Goal: Transaction & Acquisition: Book appointment/travel/reservation

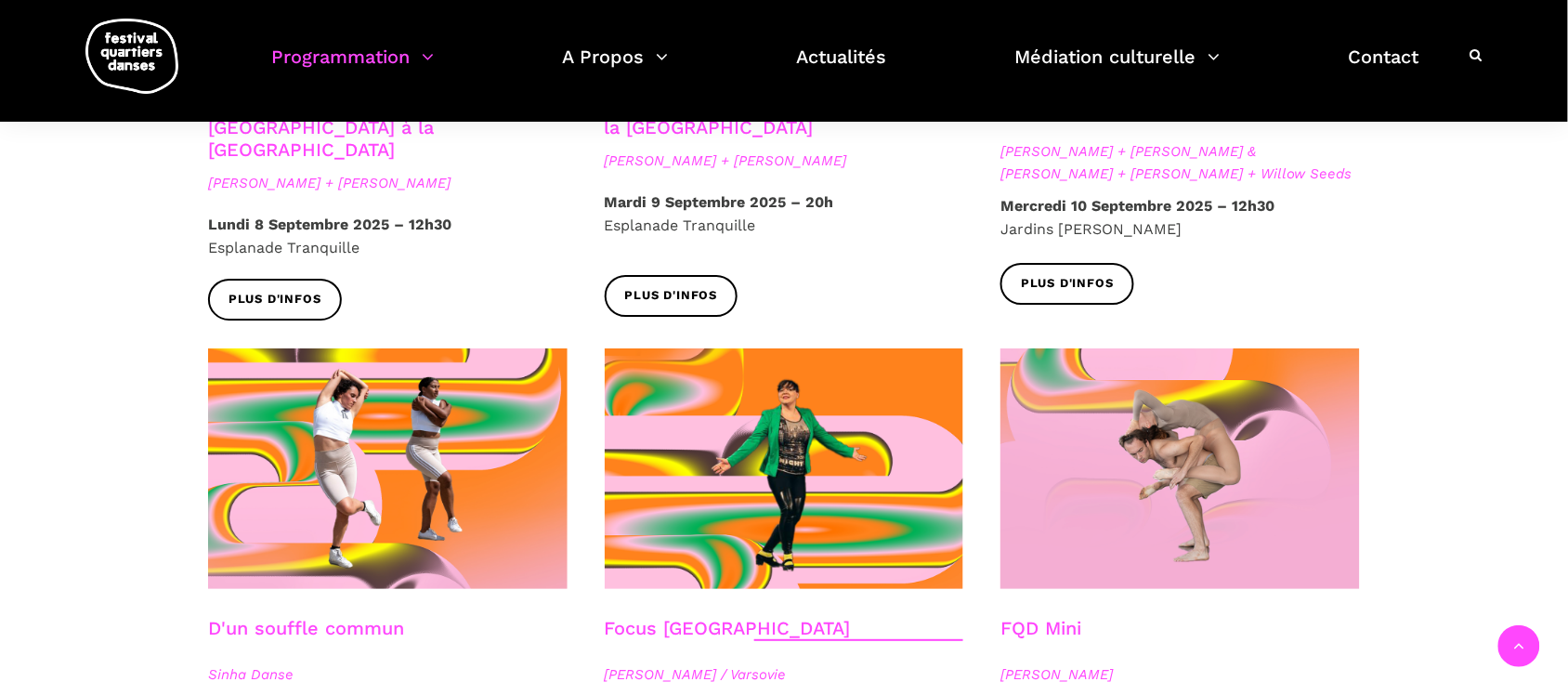
scroll to position [2091, 0]
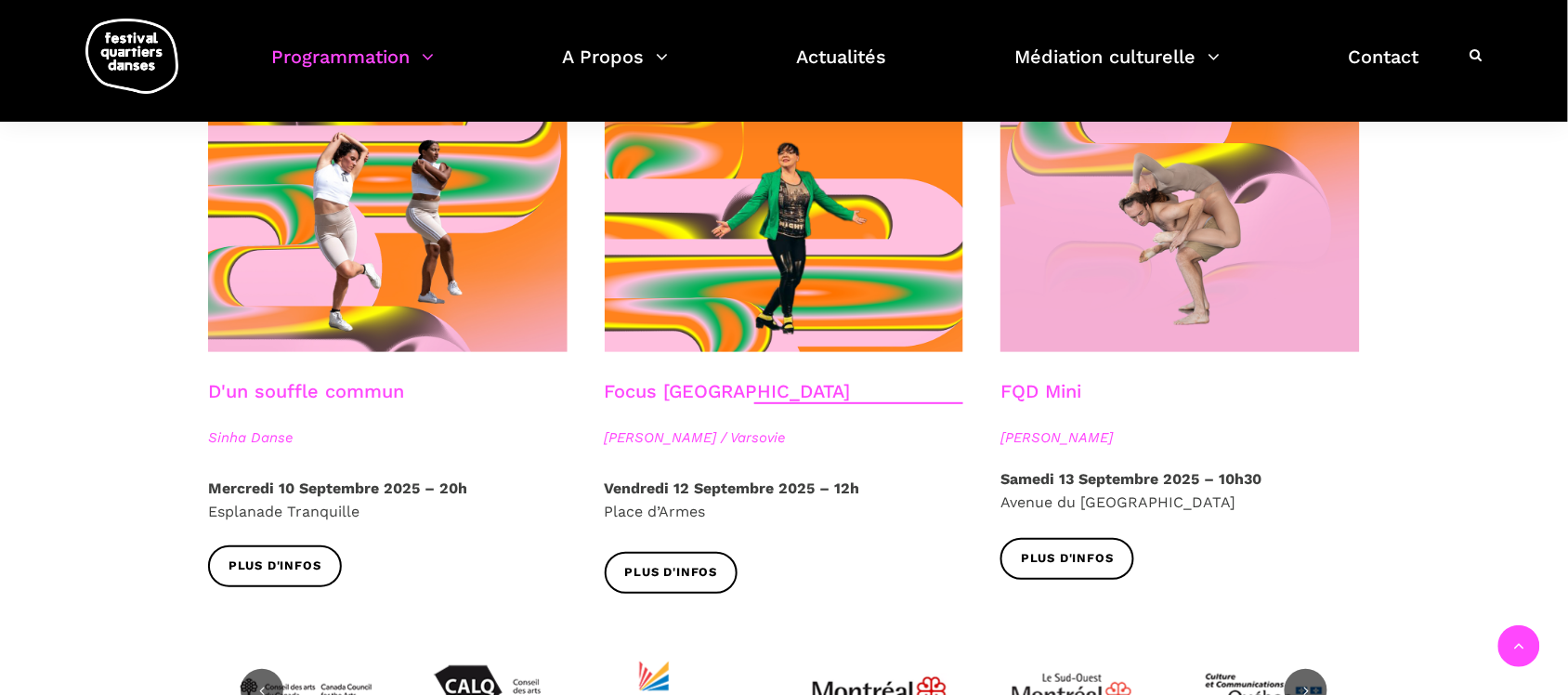
click at [698, 380] on link "Focus Pologne" at bounding box center [727, 391] width 246 height 22
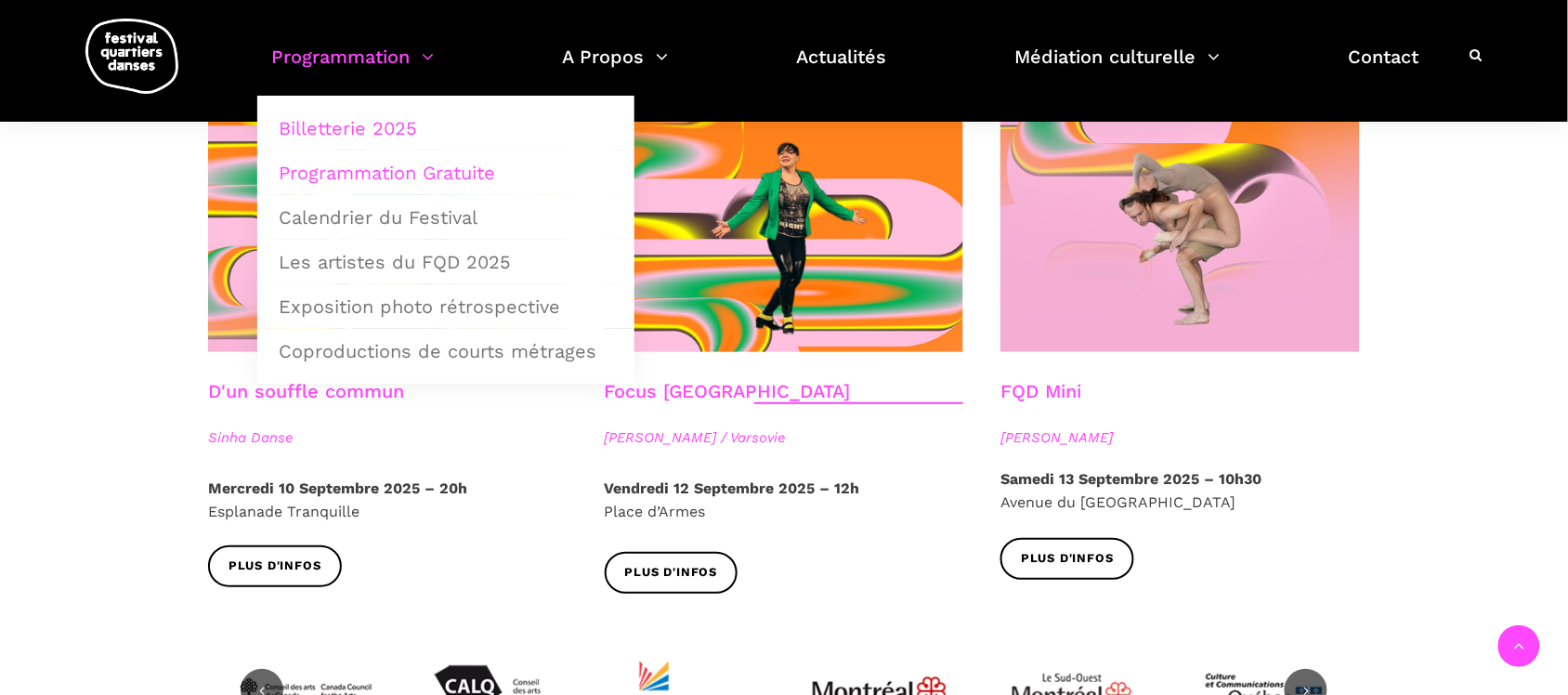
click at [342, 112] on link "Billetterie 2025" at bounding box center [445, 128] width 356 height 43
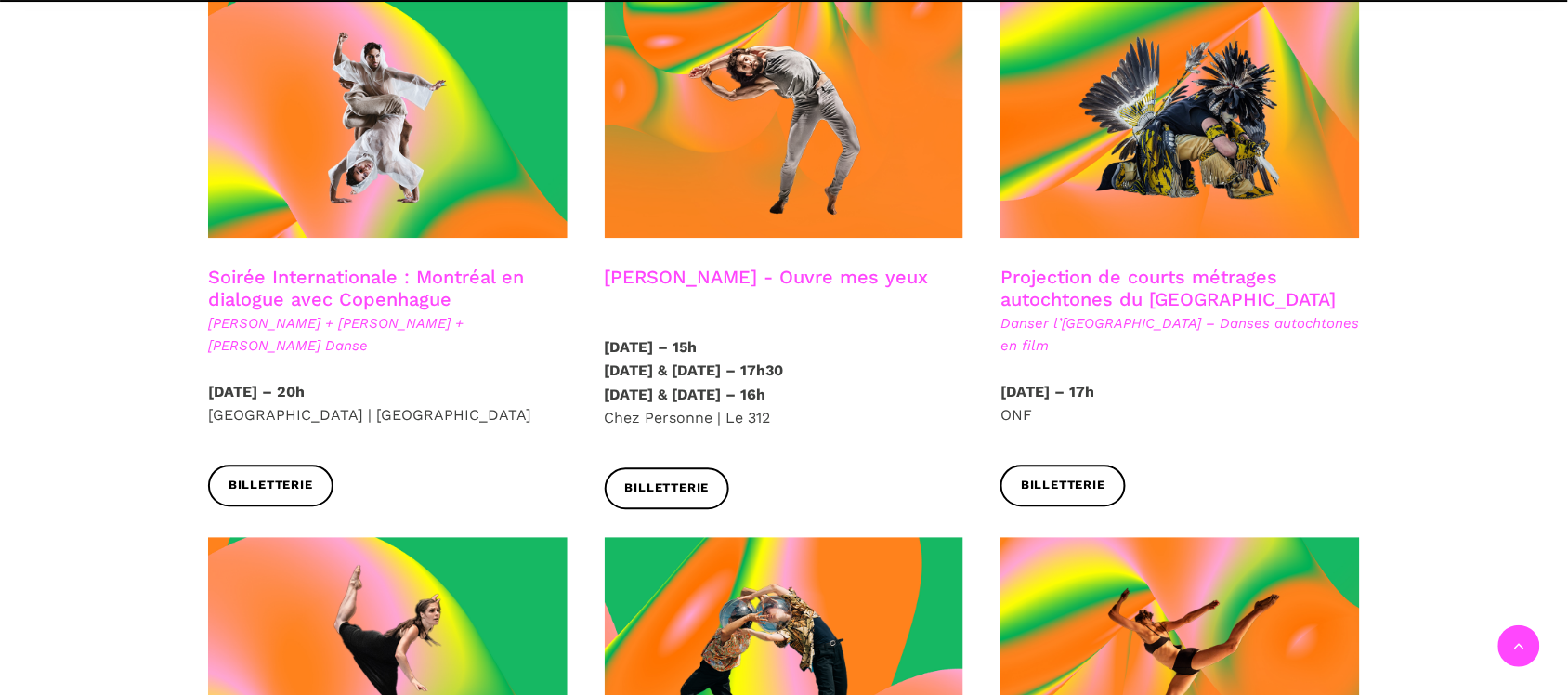
scroll to position [1627, 0]
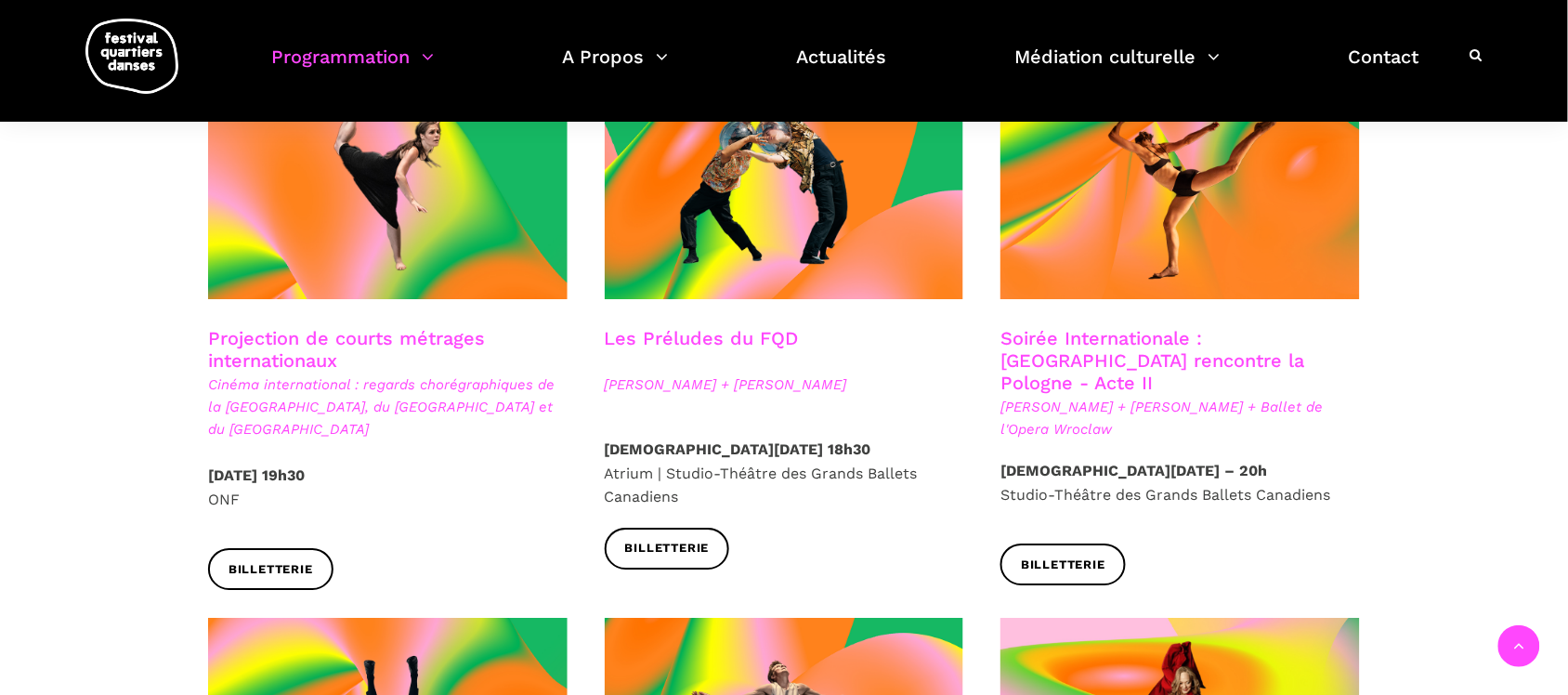
click at [1219, 459] on p "Jeudi 11 Septembre 2025 – 20h Studio-Théâtre des Grands Ballets Canadiens" at bounding box center [1180, 483] width 359 height 48
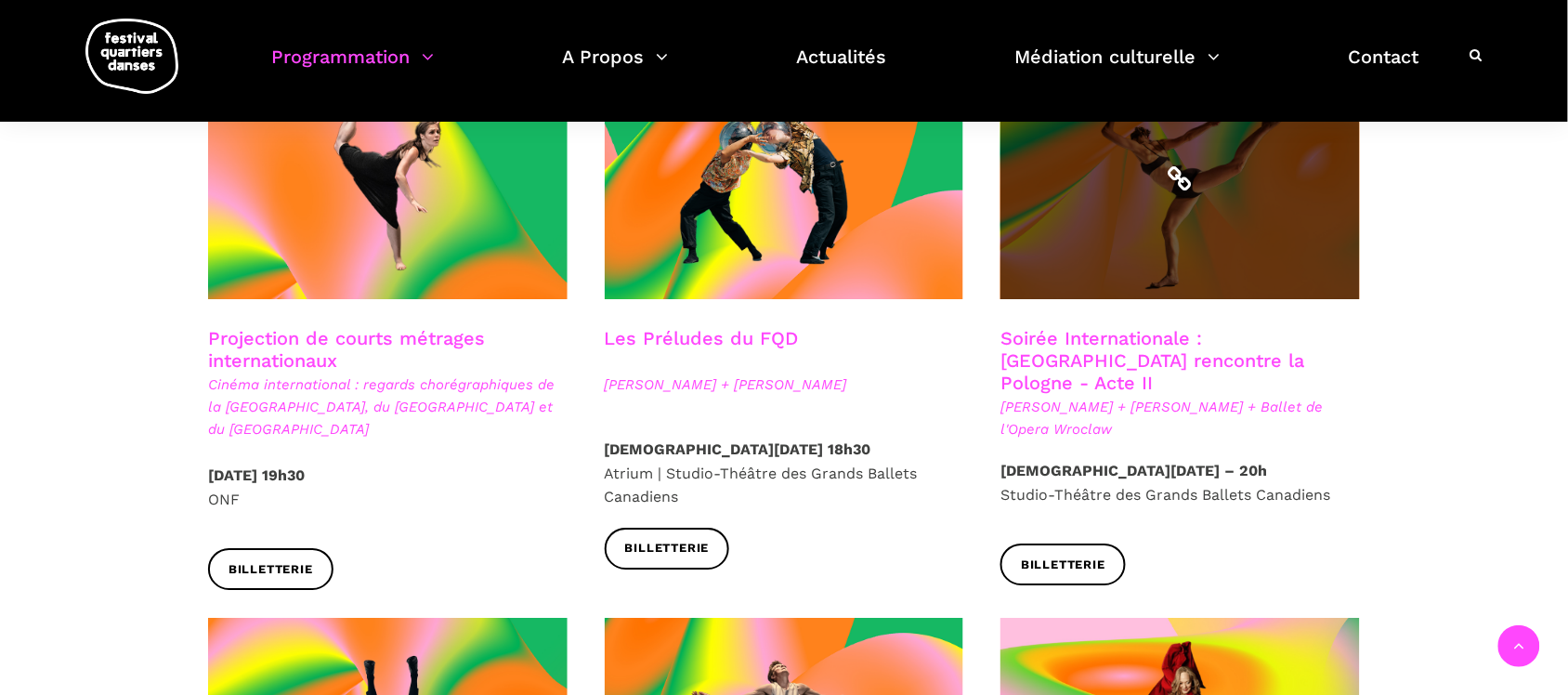
click at [1164, 241] on span at bounding box center [1180, 179] width 359 height 240
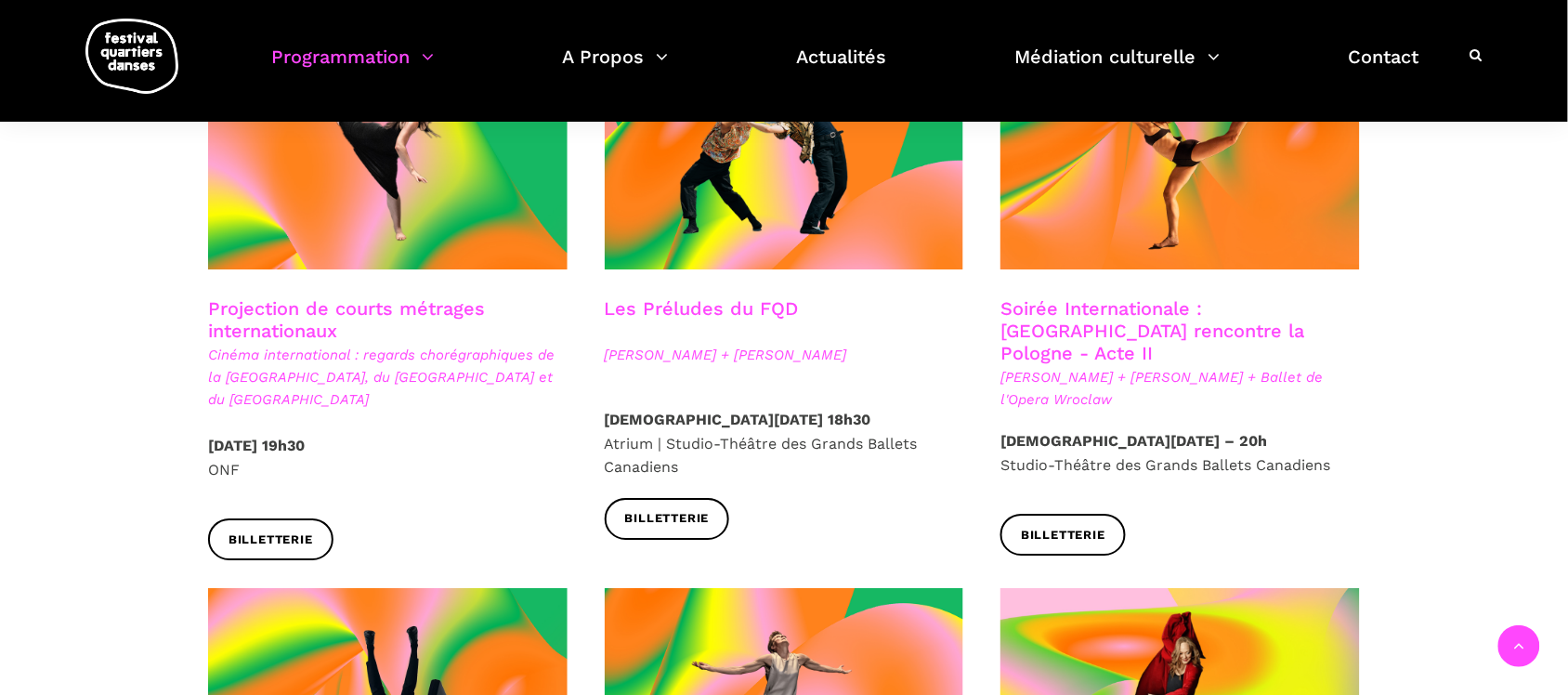
scroll to position [1743, 0]
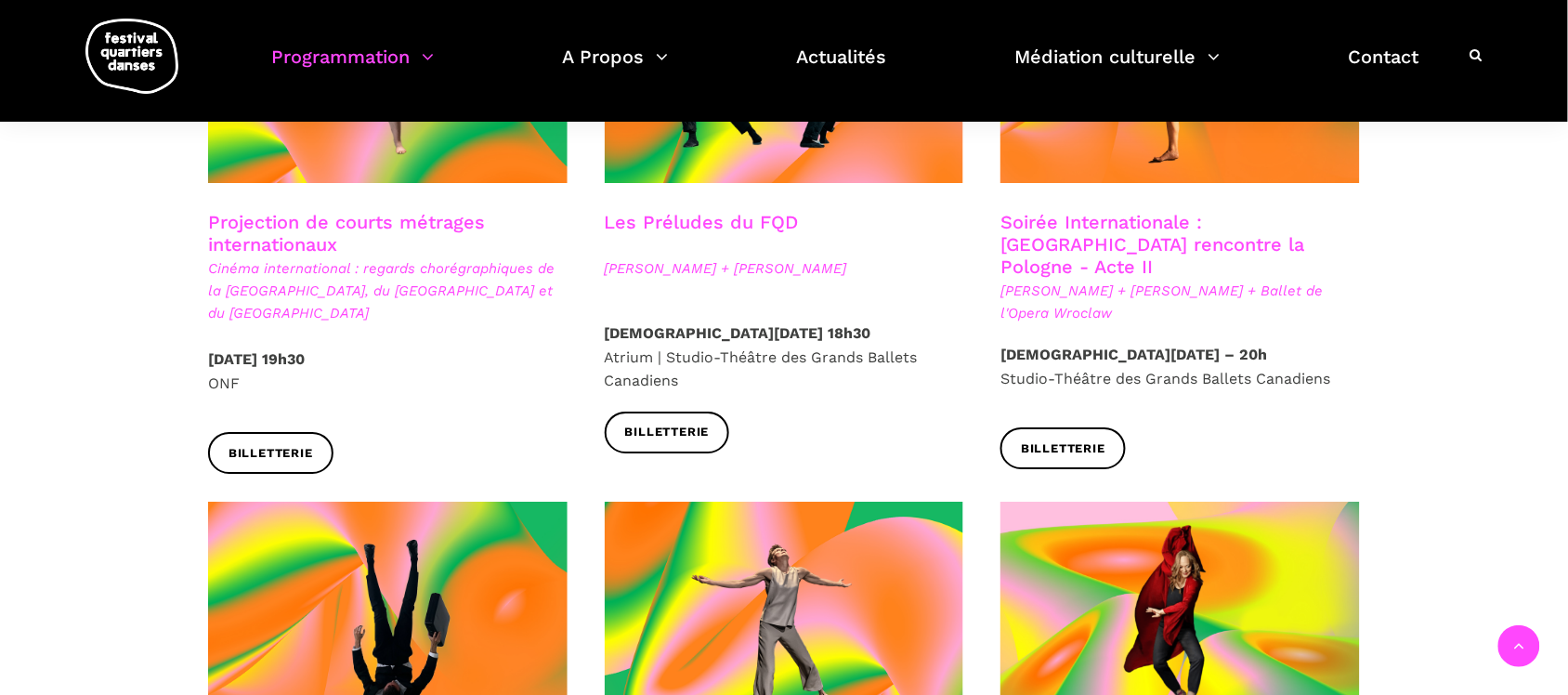
click at [1187, 214] on link "Soirée Internationale : Montréal rencontre la Pologne - Acte II" at bounding box center [1152, 245] width 304 height 67
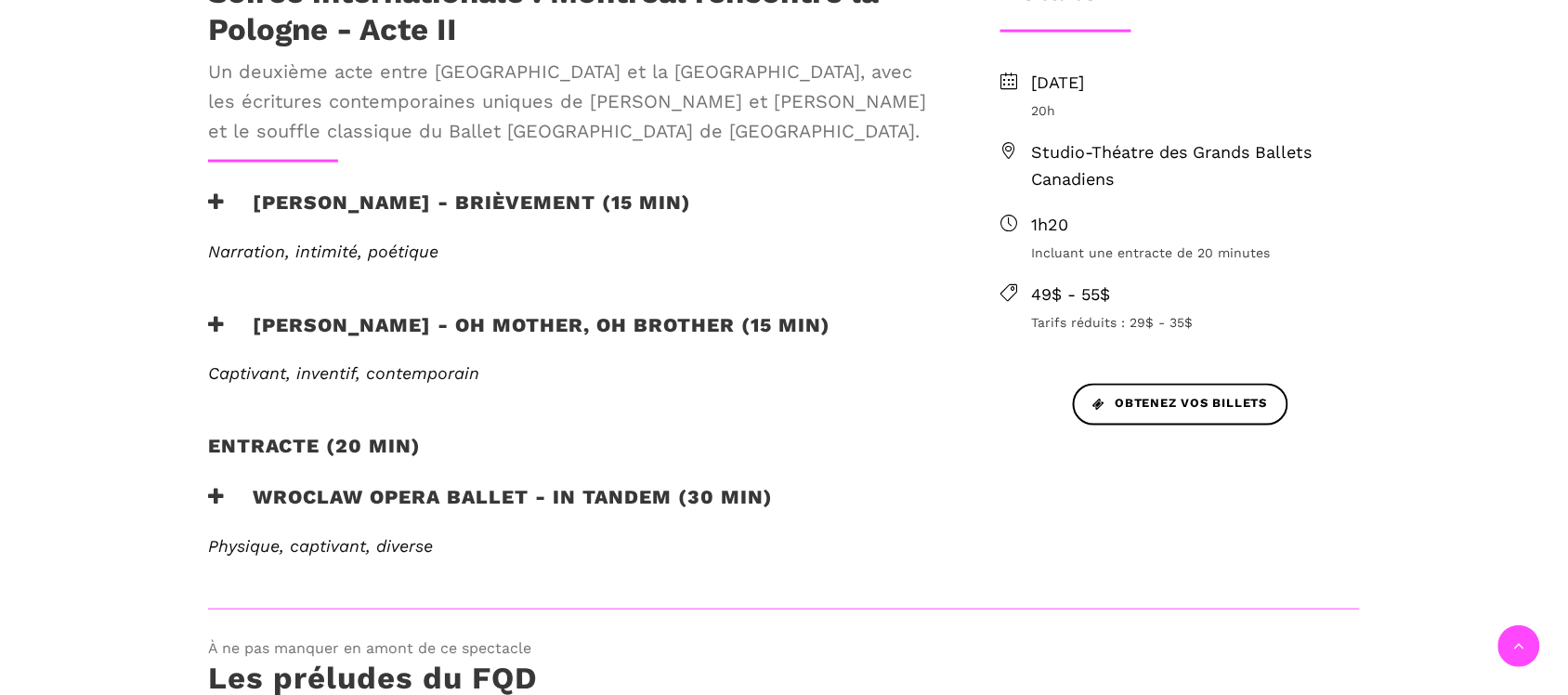
click at [1060, 168] on span "Studio-Théatre des Grands Ballets Canadiens" at bounding box center [1196, 167] width 329 height 54
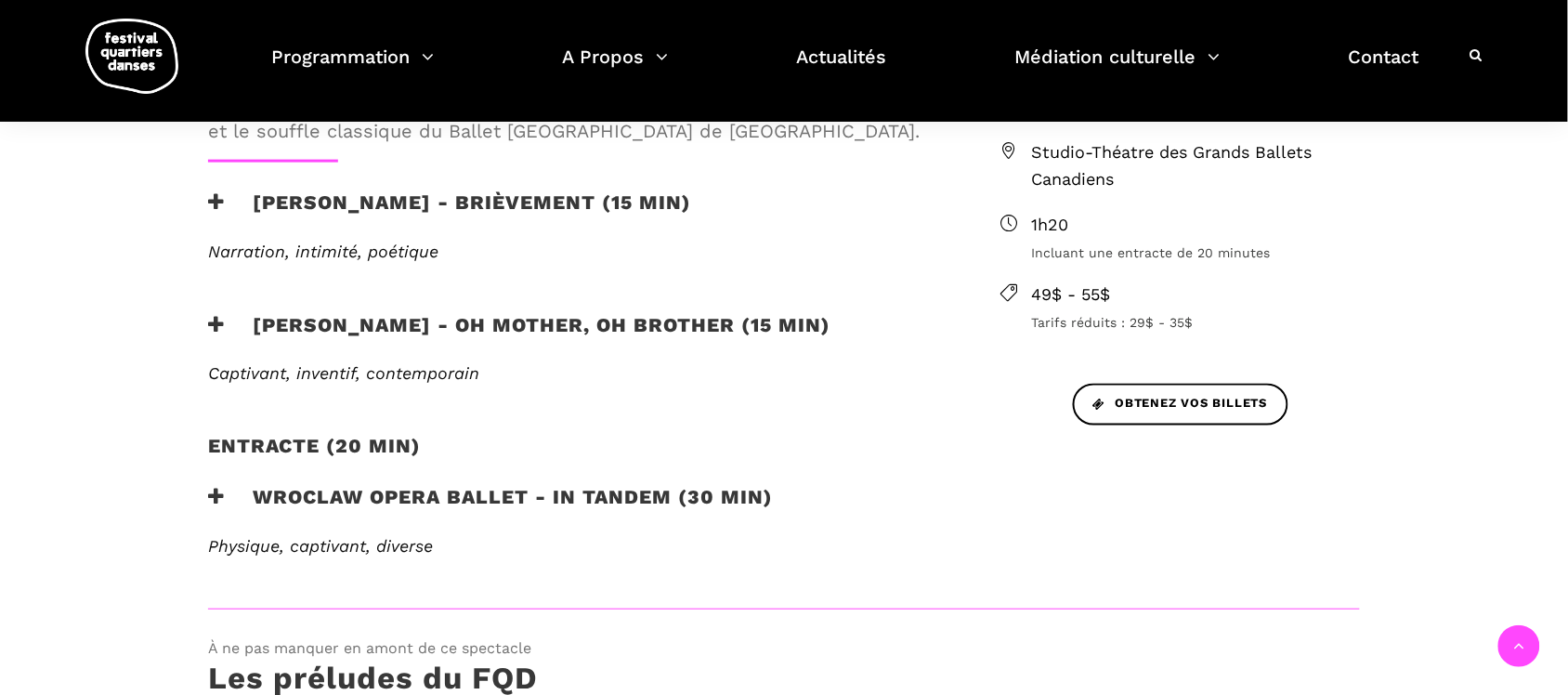
click at [1039, 154] on span "Studio-Théatre des Grands Ballets Canadiens" at bounding box center [1196, 167] width 329 height 54
click at [1111, 196] on ul "Jeudi 11 septembre 2025 20h Studio-Théatre des Grands Ballets Canadiens 1h20 In…" at bounding box center [1180, 201] width 359 height 263
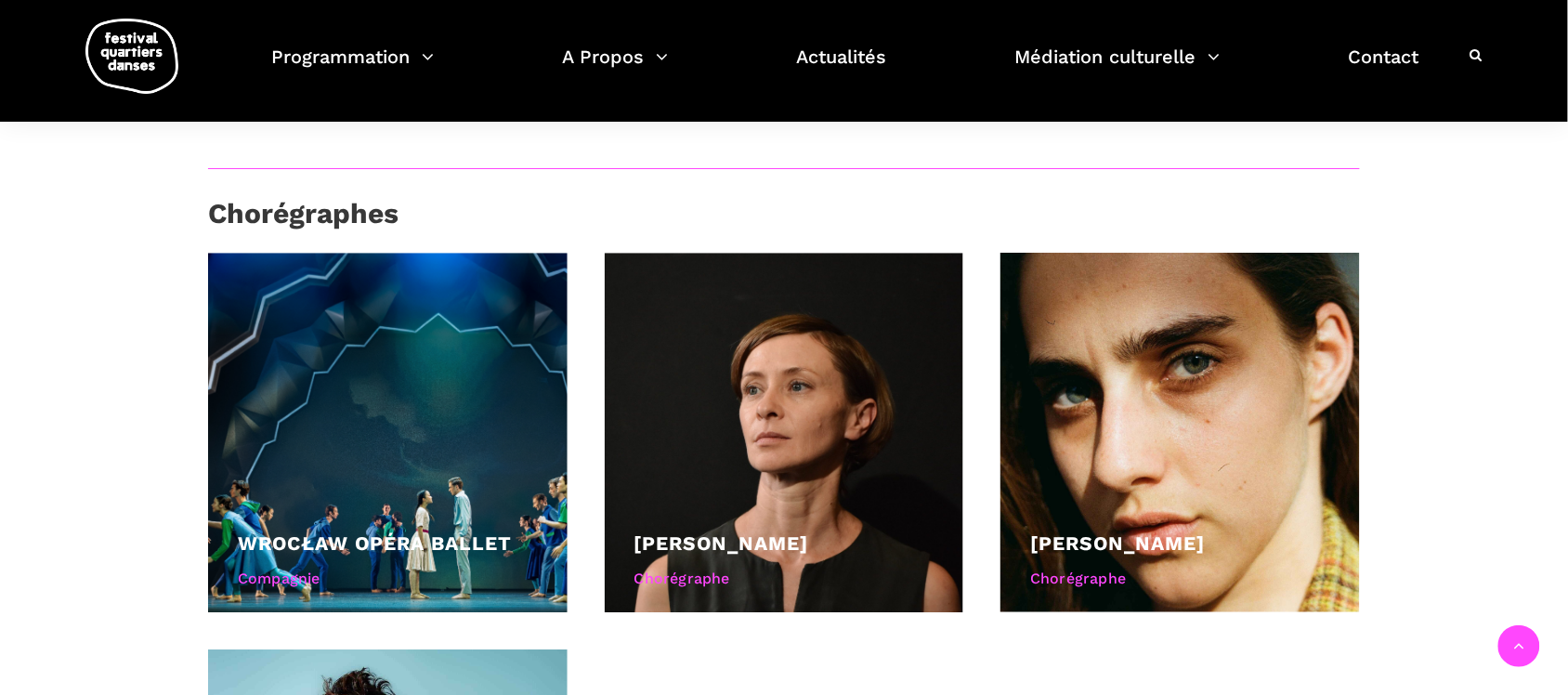
scroll to position [1046, 0]
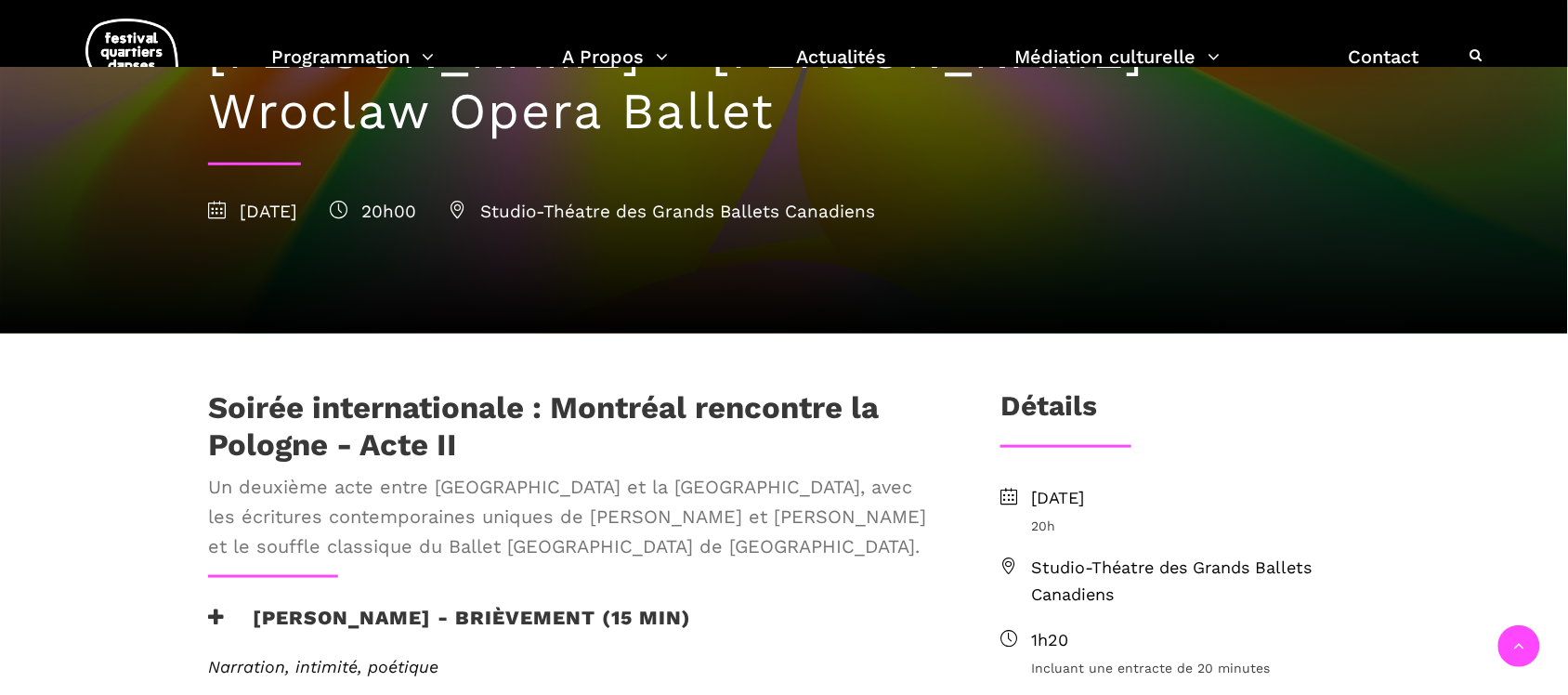
scroll to position [697, 0]
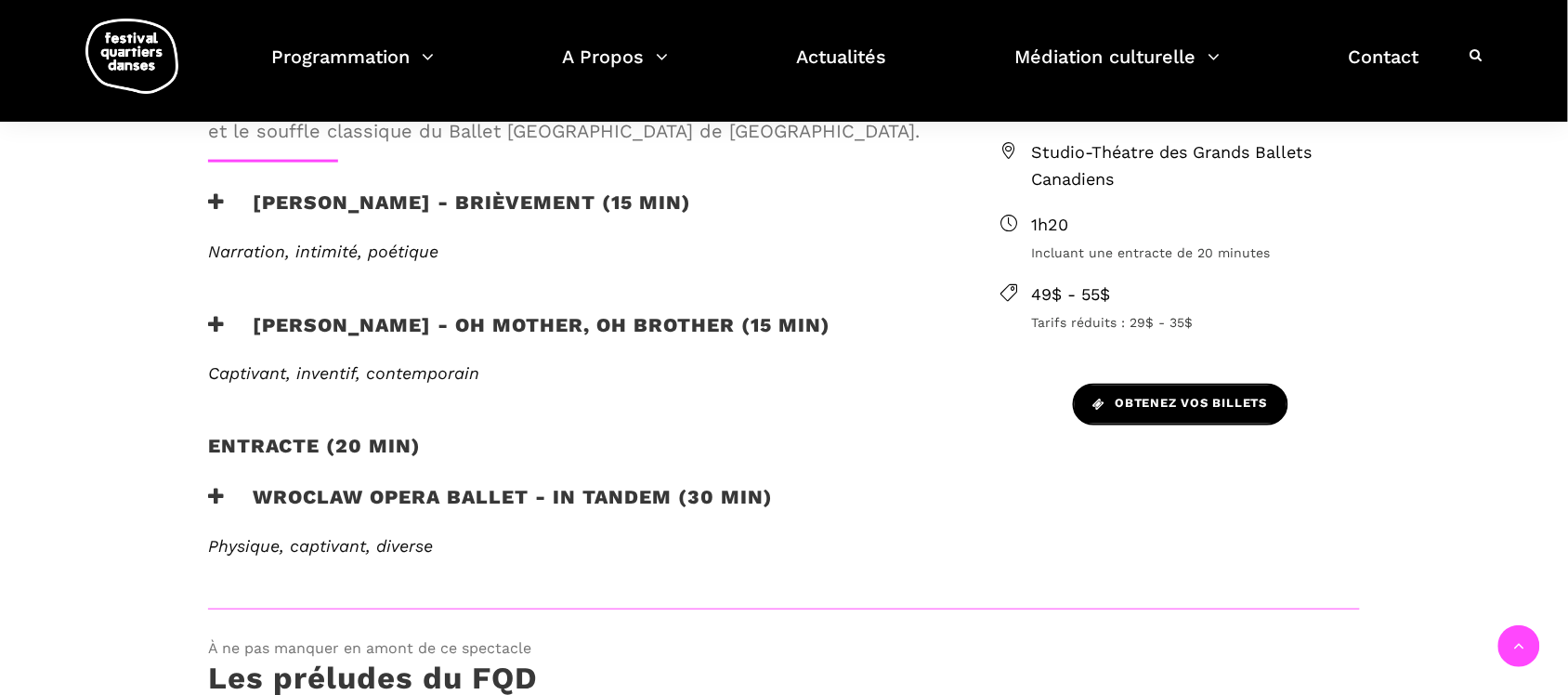
click at [1167, 411] on span "Obtenez vos billets" at bounding box center [1180, 404] width 175 height 20
